Goal: Transaction & Acquisition: Purchase product/service

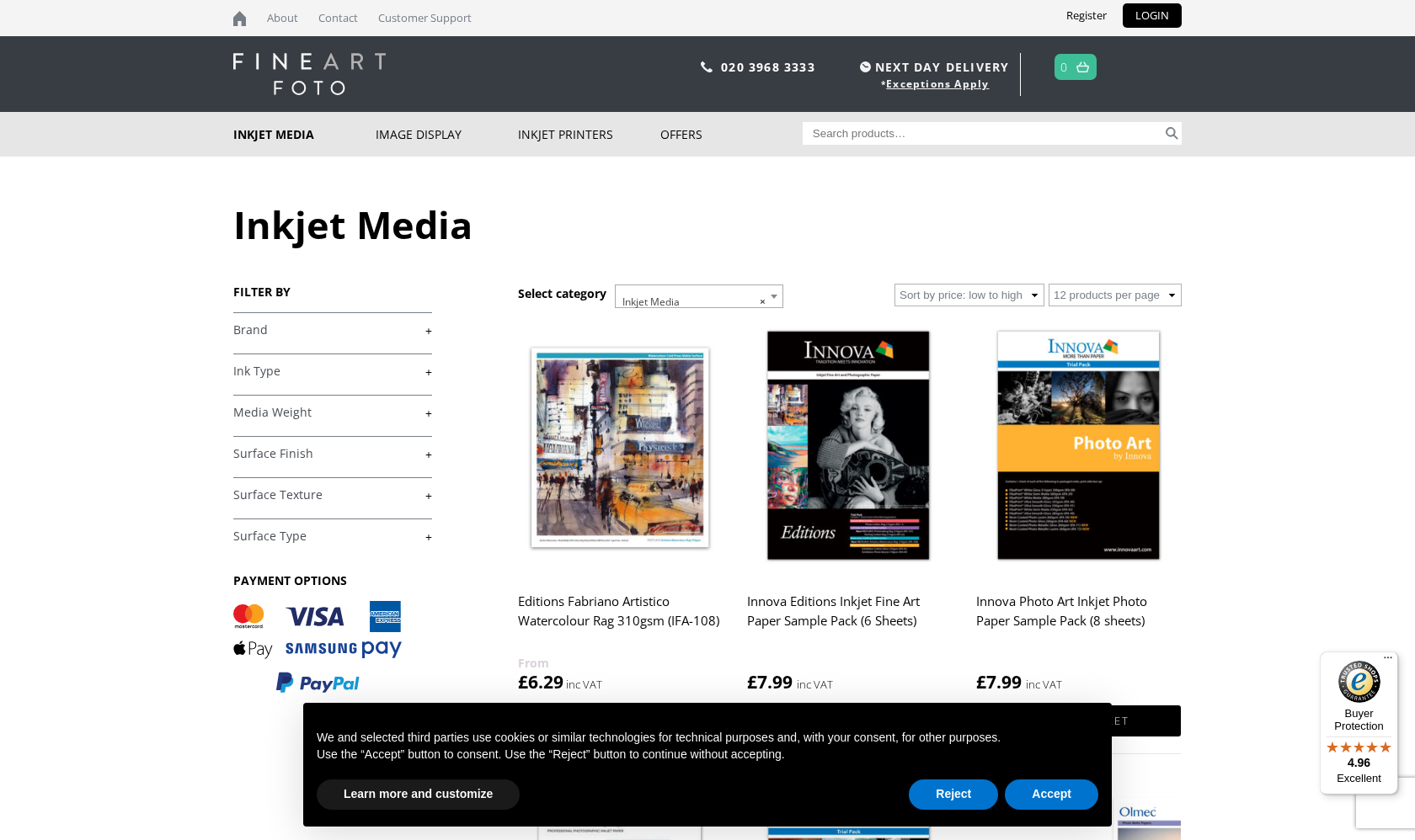
click at [406, 323] on link "+" at bounding box center [333, 330] width 199 height 16
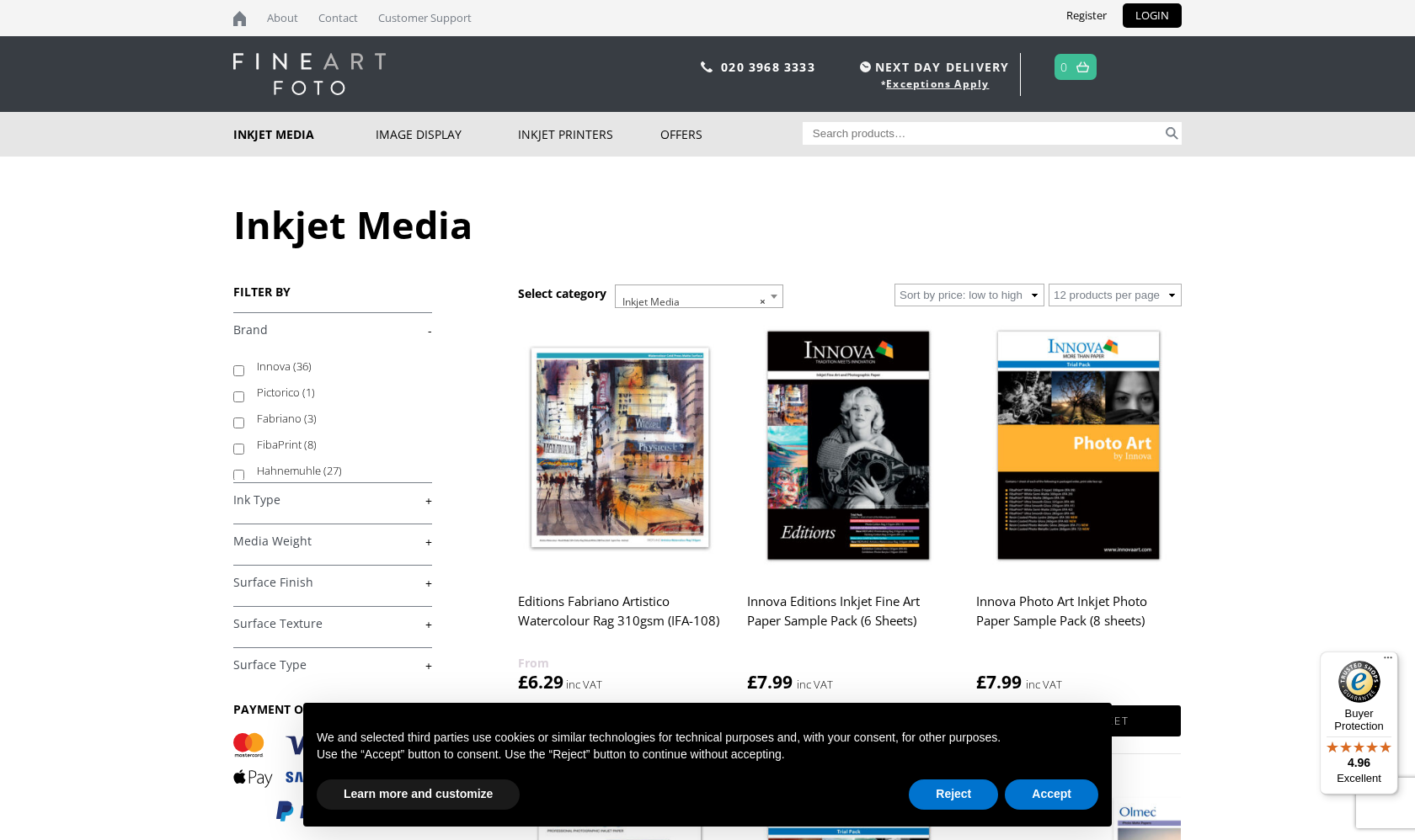
click at [315, 468] on label "Hahnemuhle (27)" at bounding box center [336, 471] width 159 height 26
click at [245, 470] on input "Hahnemuhle (27)" at bounding box center [239, 476] width 11 height 11
checkbox input "true"
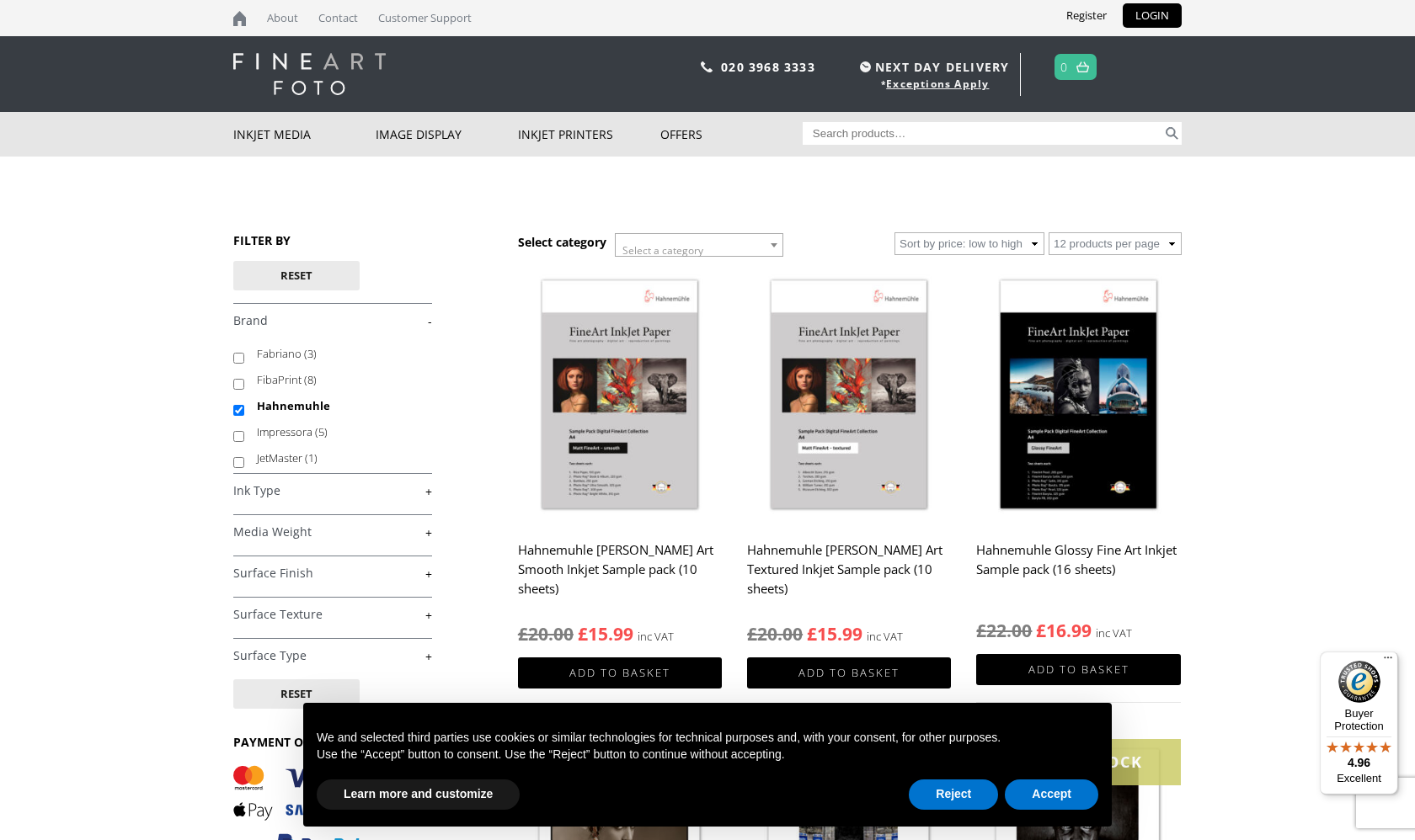
scroll to position [70, 0]
click at [292, 568] on link "+" at bounding box center [333, 573] width 199 height 16
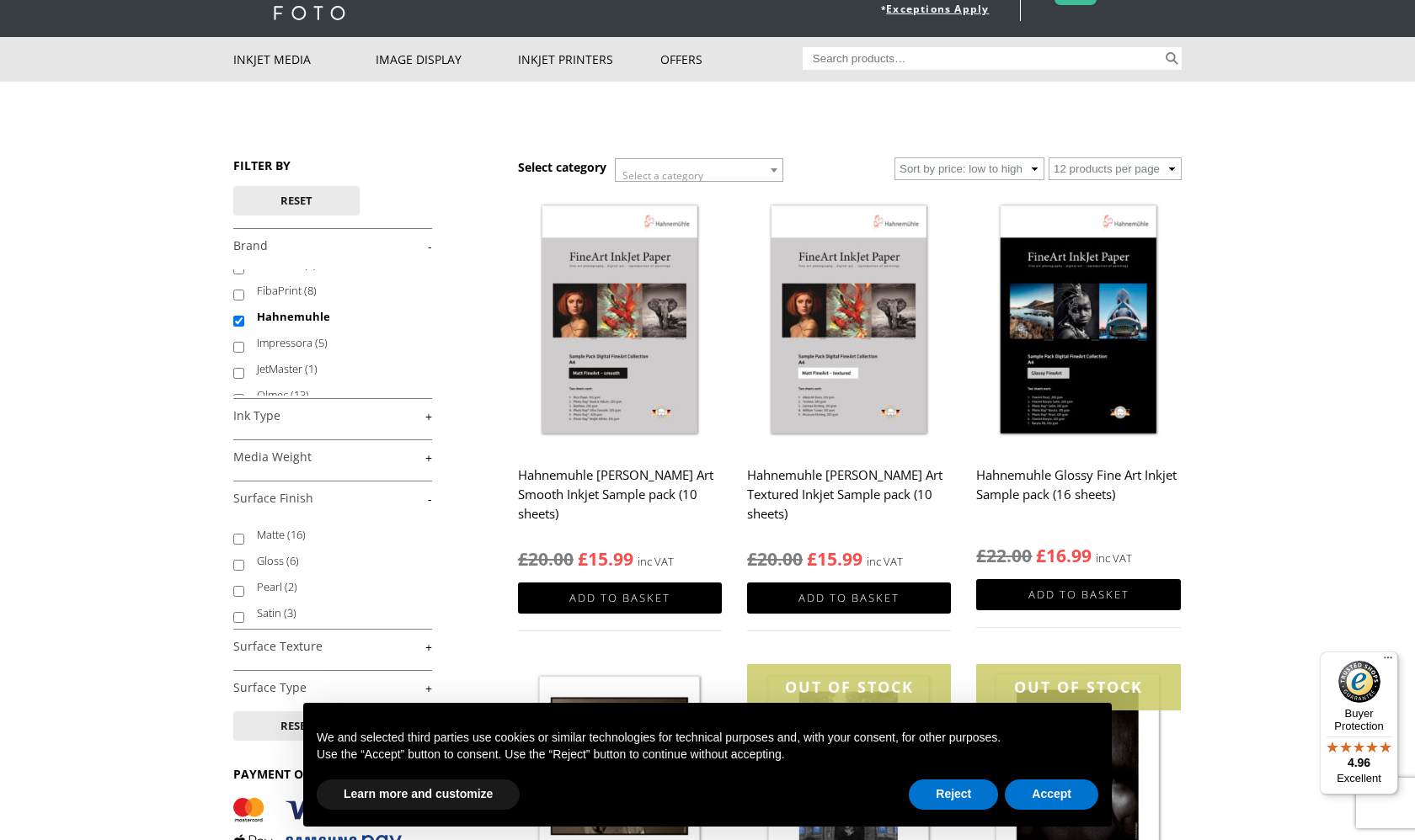
scroll to position [92, 0]
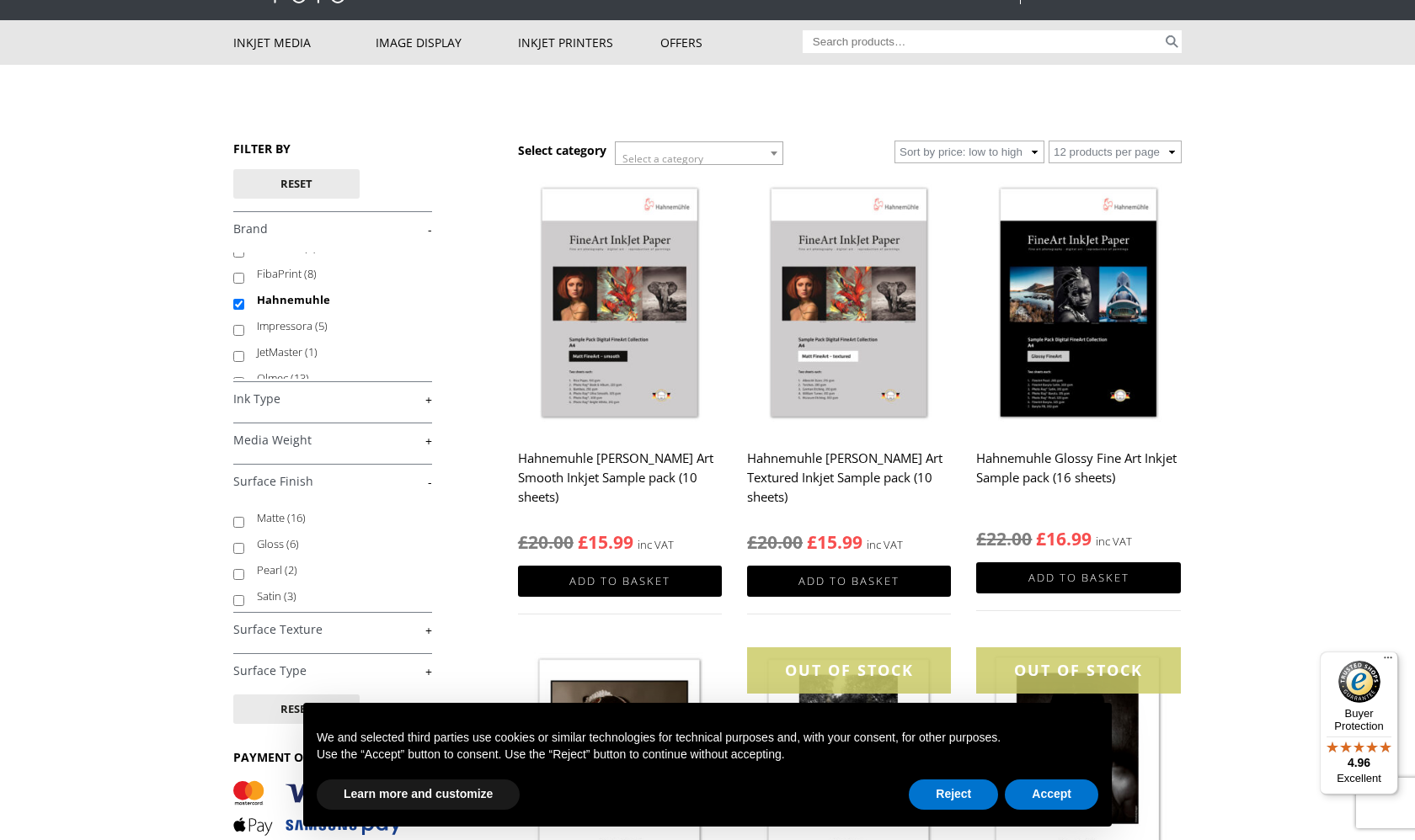
click at [238, 522] on input "Matte (16)" at bounding box center [239, 522] width 11 height 11
checkbox input "true"
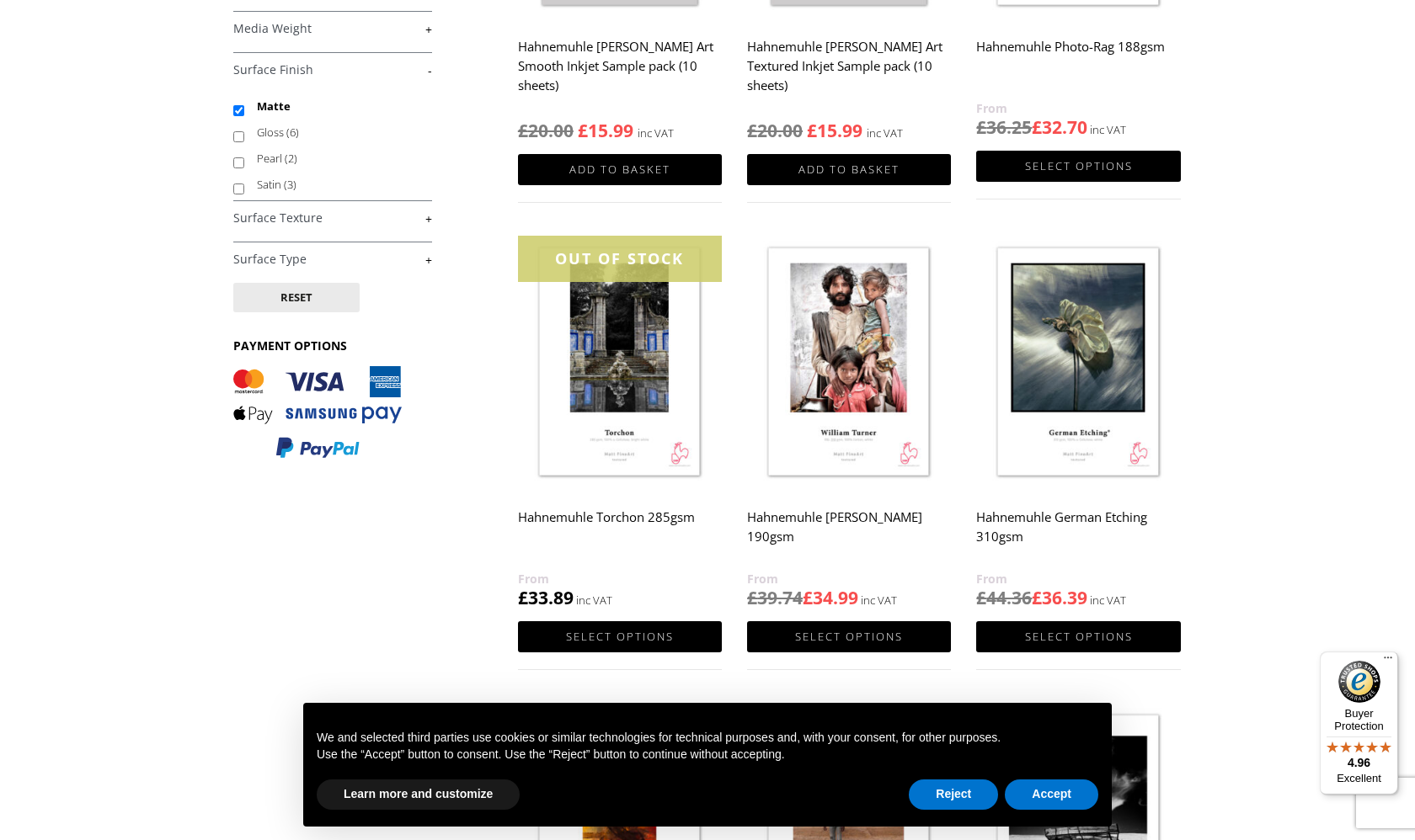
scroll to position [505, 0]
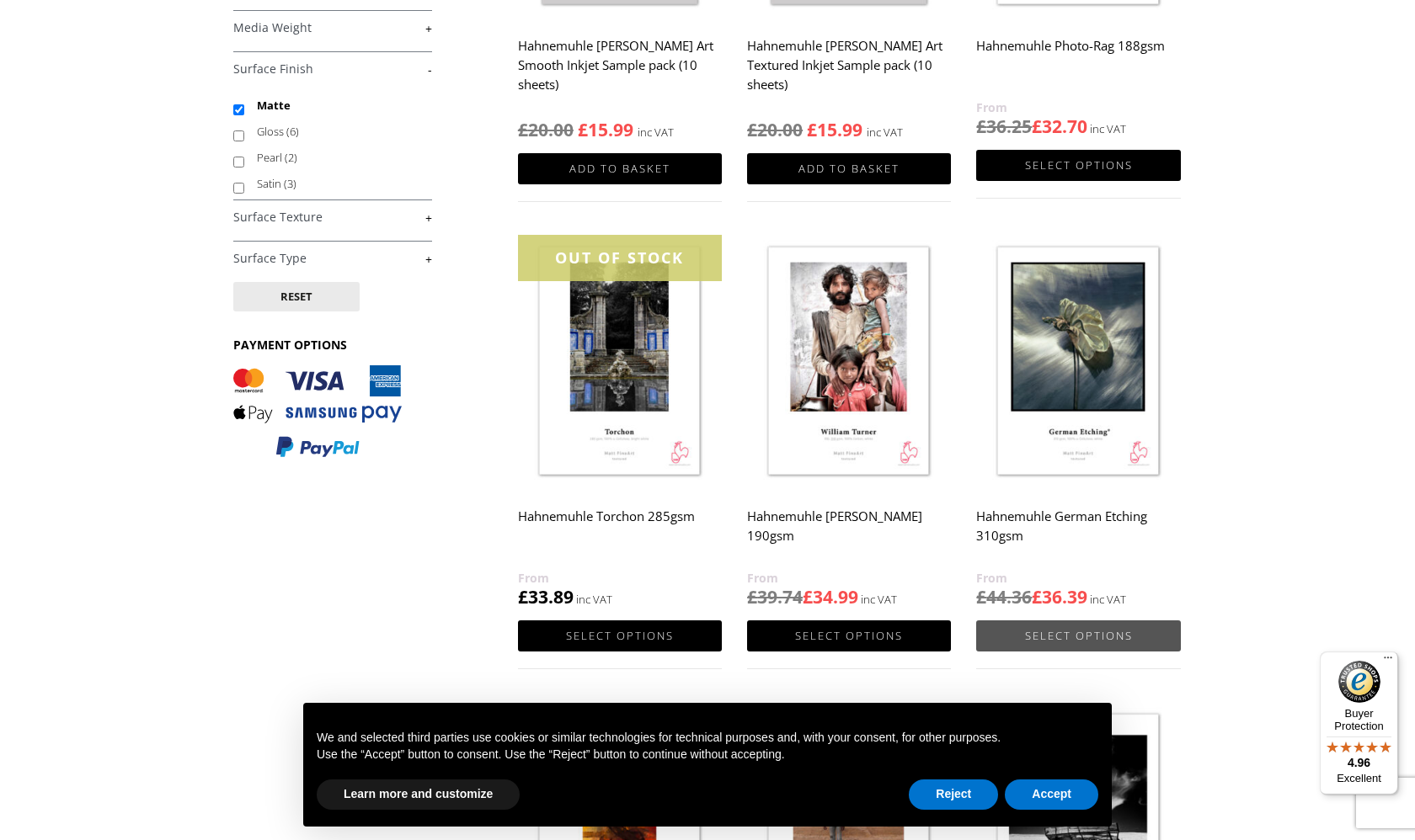
click at [1138, 637] on link "Select options" at bounding box center [1078, 637] width 204 height 32
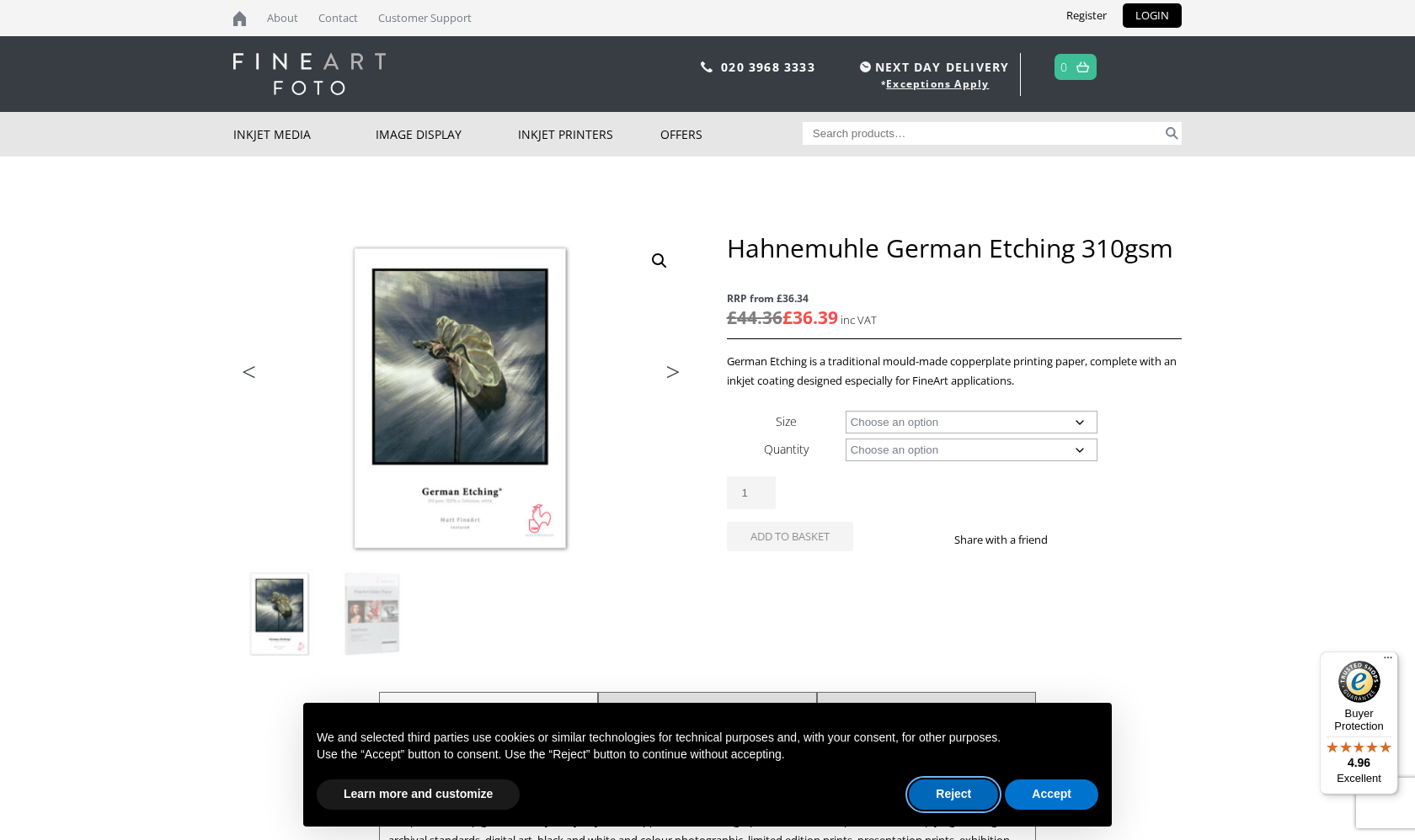
click at [966, 794] on button "Reject" at bounding box center [954, 794] width 89 height 31
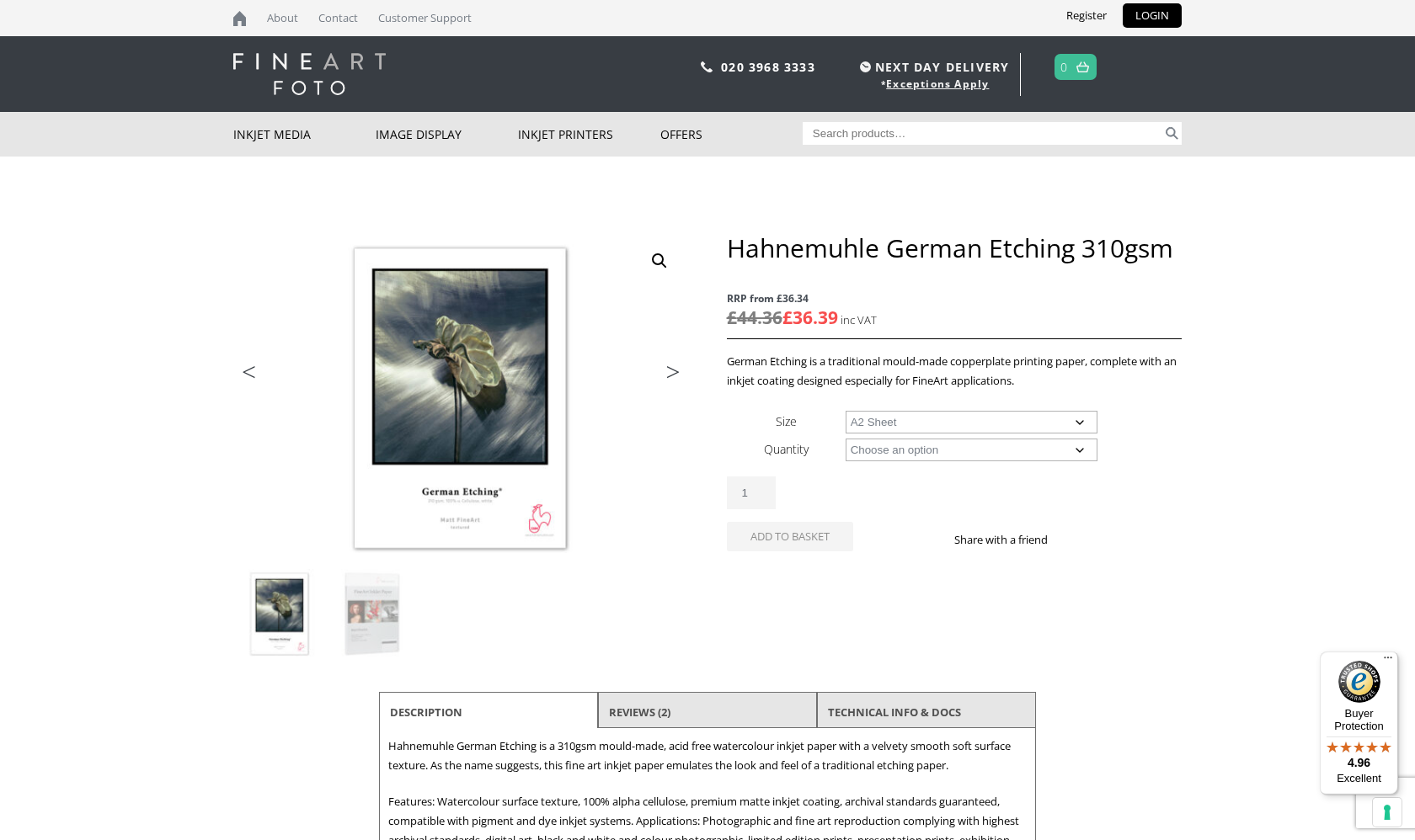
select select "a2-sheet"
select select "25-sheets"
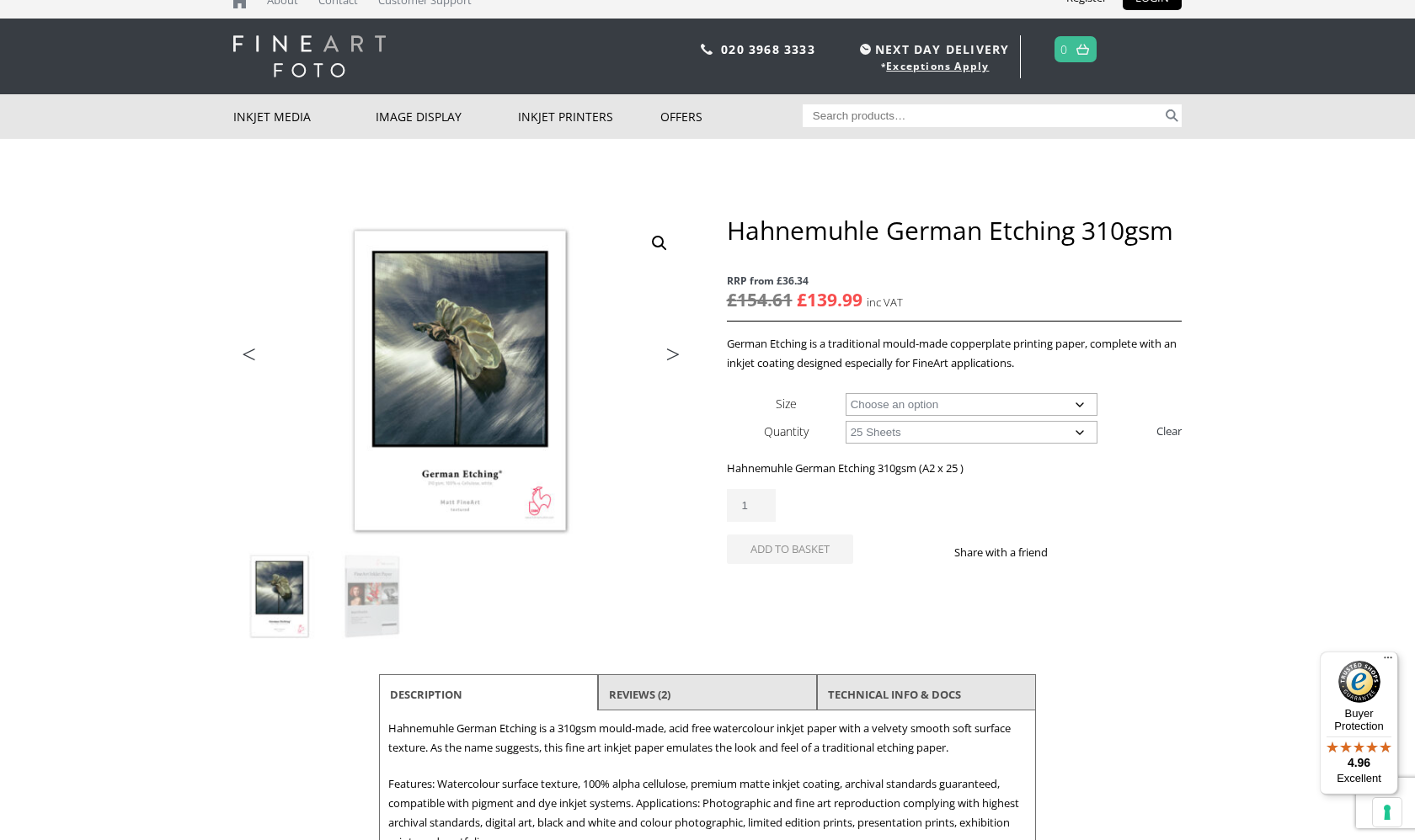
scroll to position [16, 0]
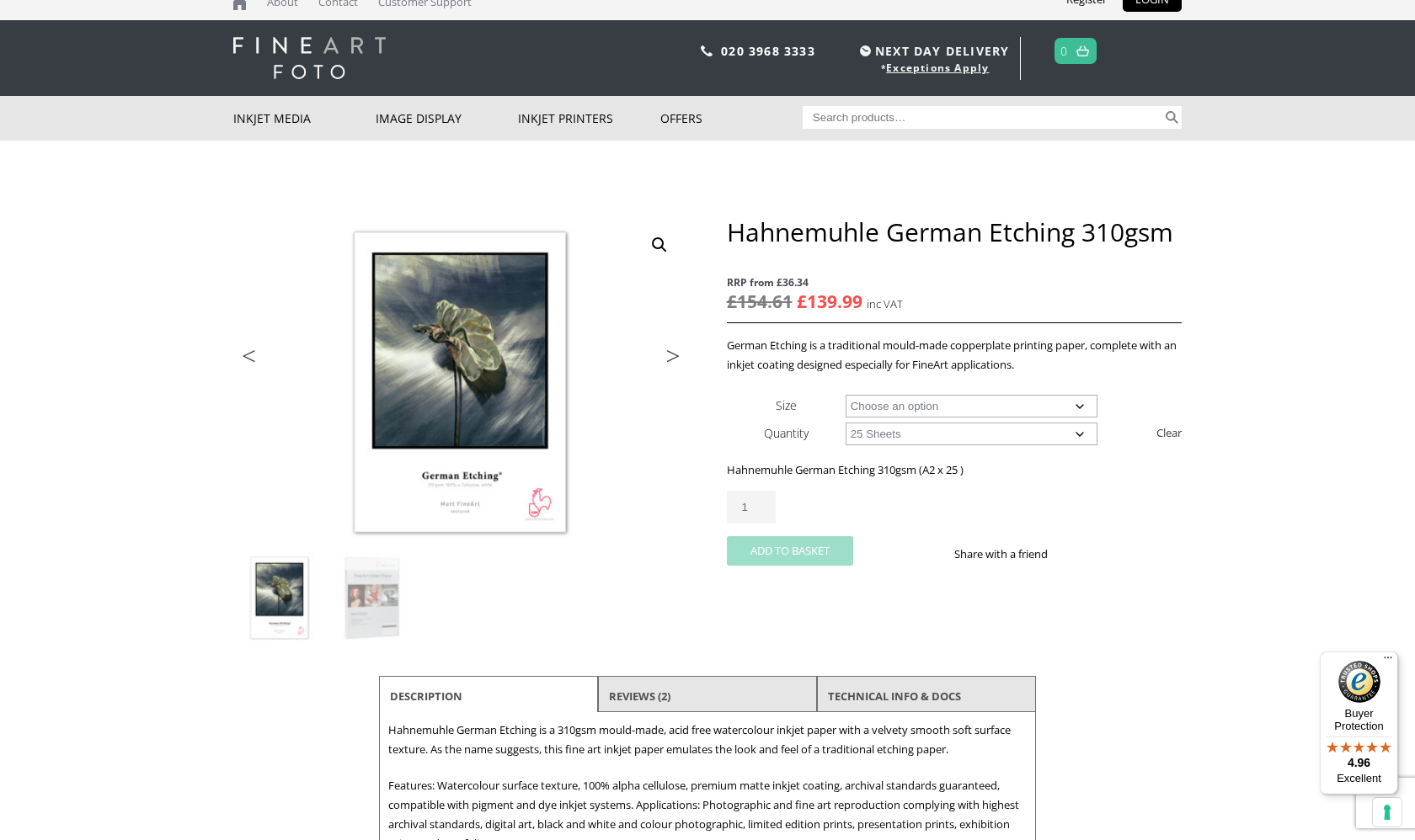
click at [801, 547] on button "Add to basket" at bounding box center [790, 551] width 126 height 30
